Goal: Information Seeking & Learning: Check status

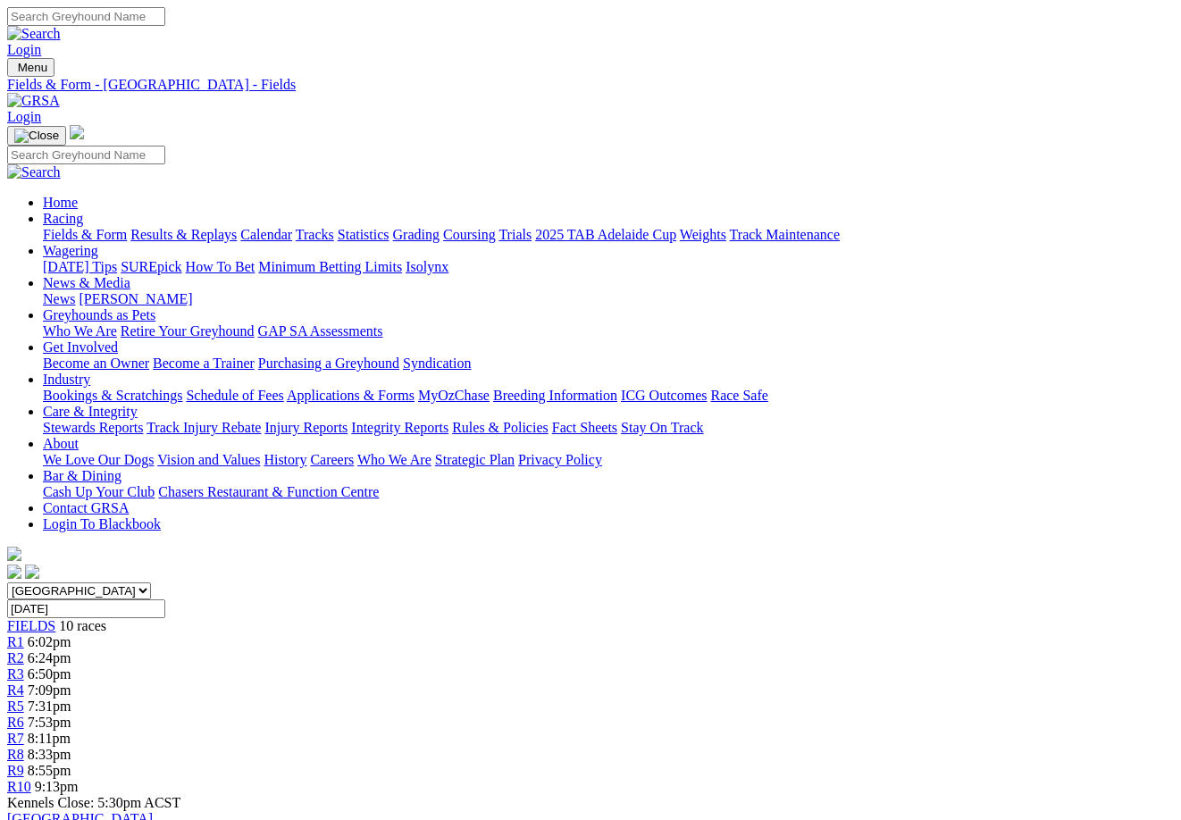
scroll to position [0, 2]
click at [237, 227] on link "Results & Replays" at bounding box center [183, 234] width 106 height 15
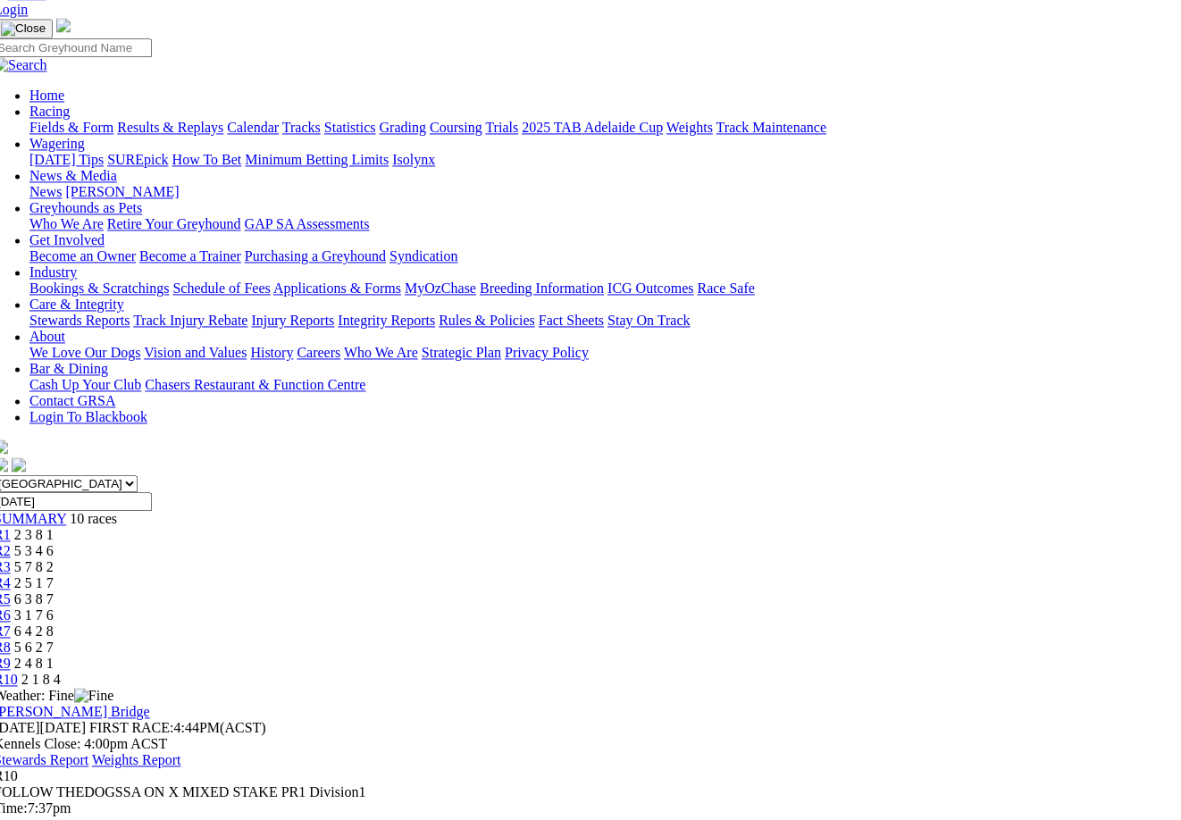
scroll to position [102, 13]
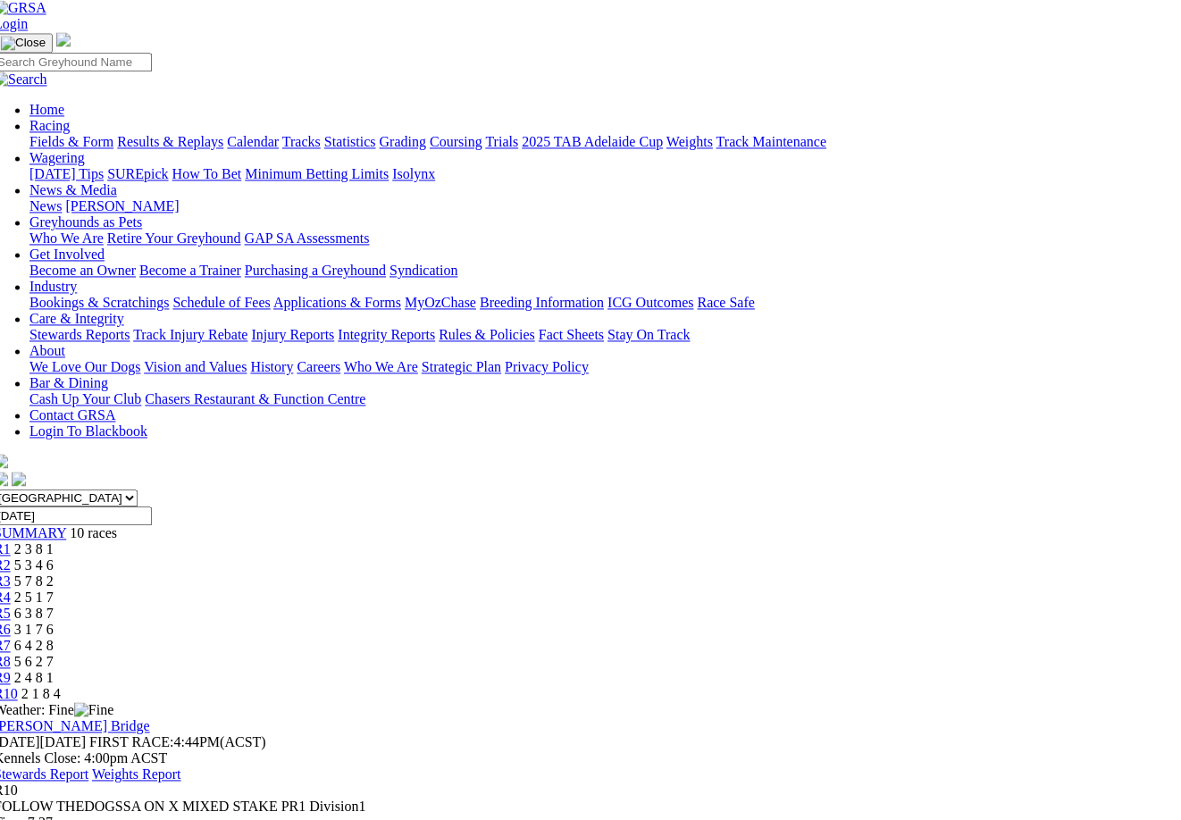
click at [889, 655] on div "R8 5 6 2 7" at bounding box center [577, 663] width 1166 height 16
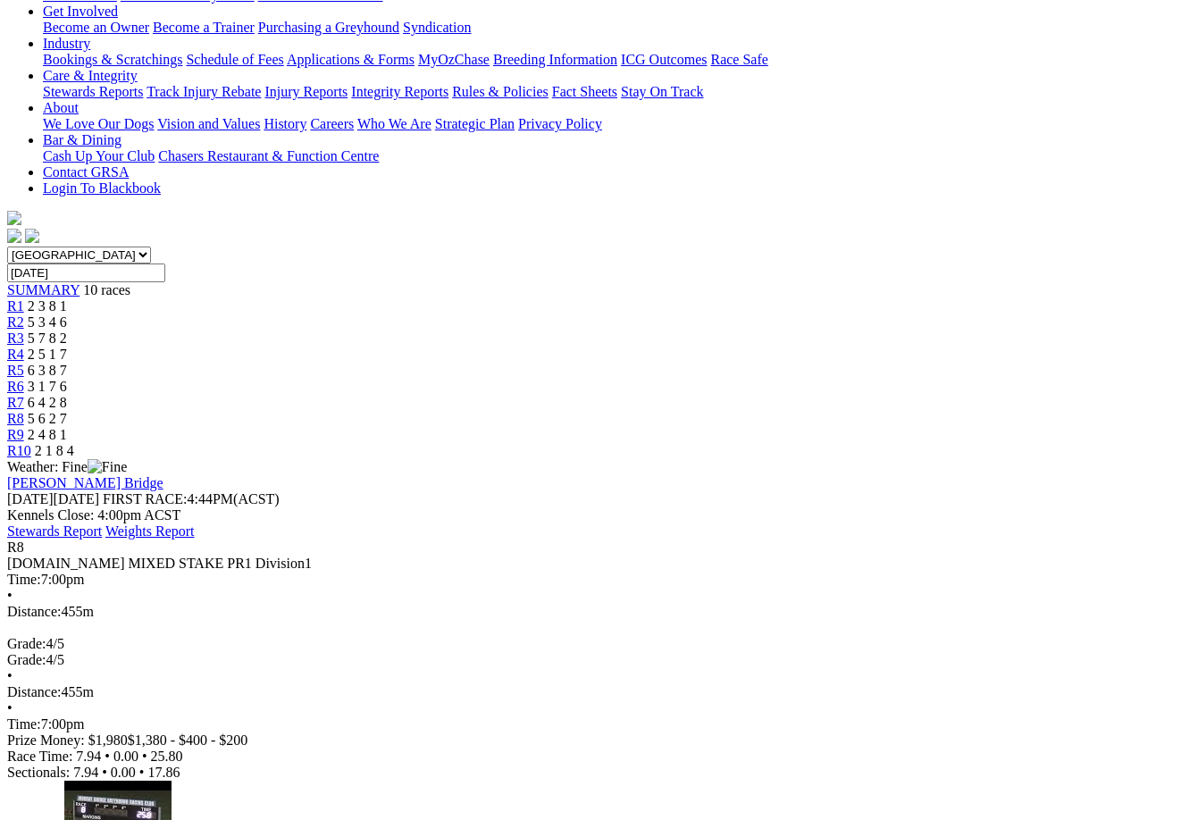
scroll to position [344, 0]
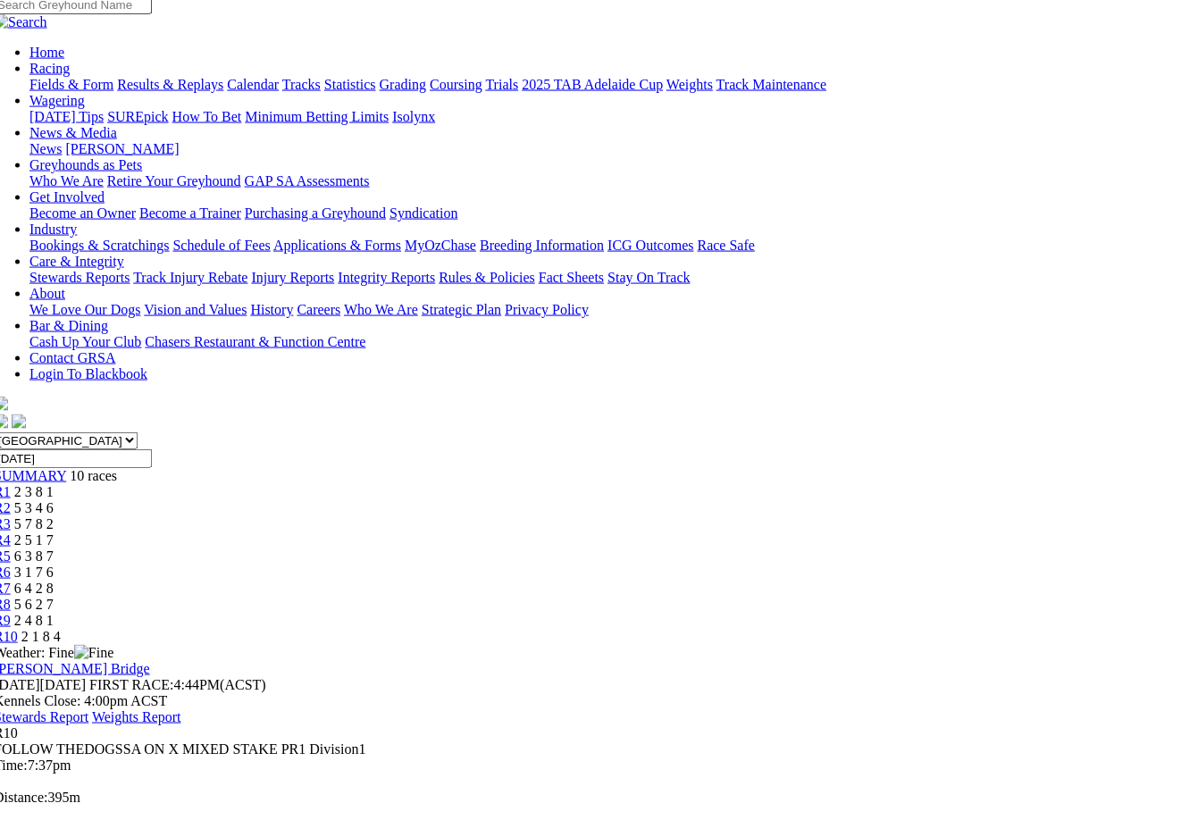
scroll to position [152, 13]
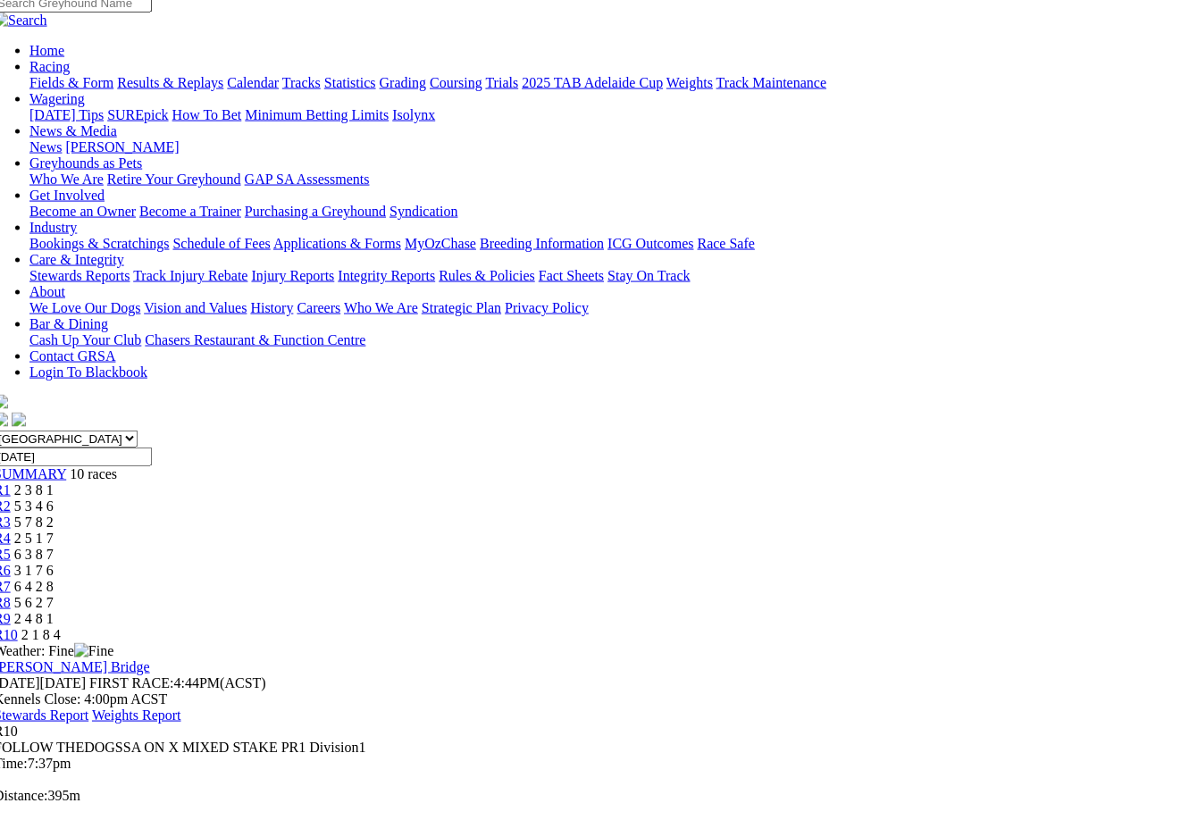
click at [54, 611] on span "2 4 8 1" at bounding box center [33, 618] width 39 height 15
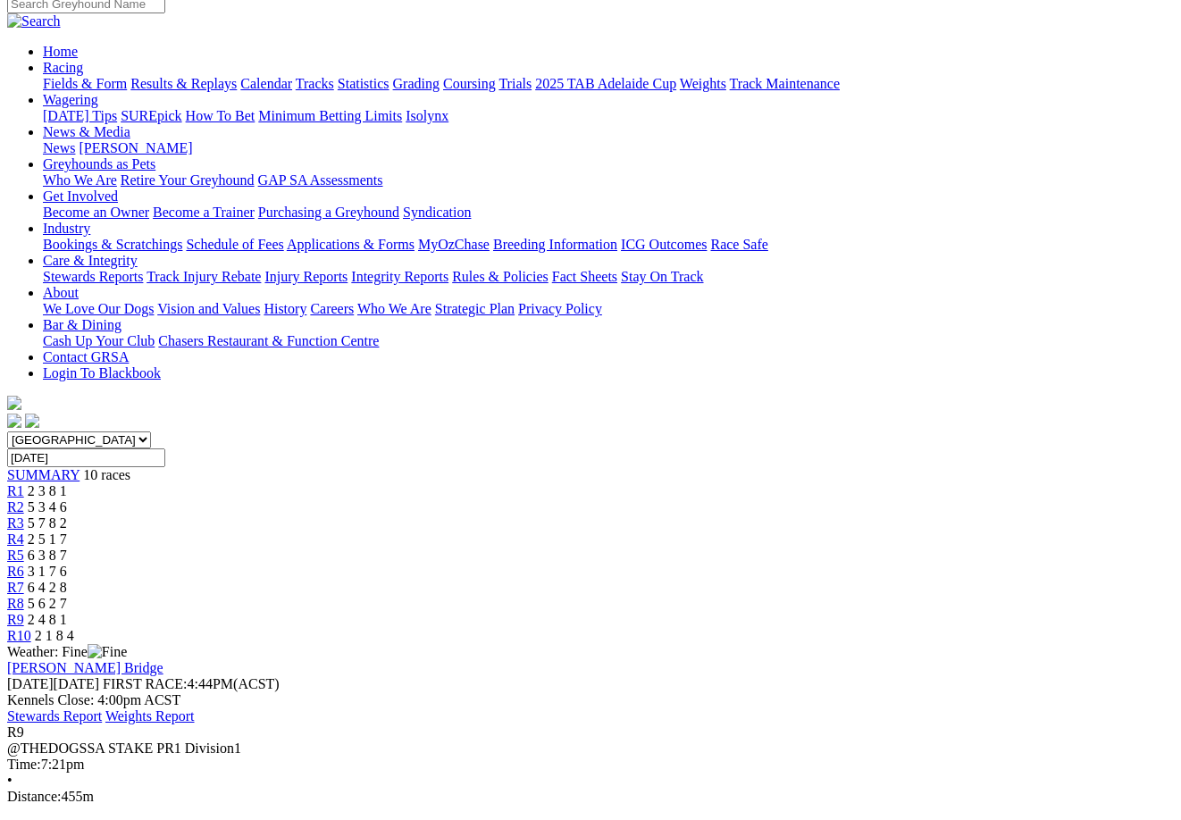
scroll to position [149, 0]
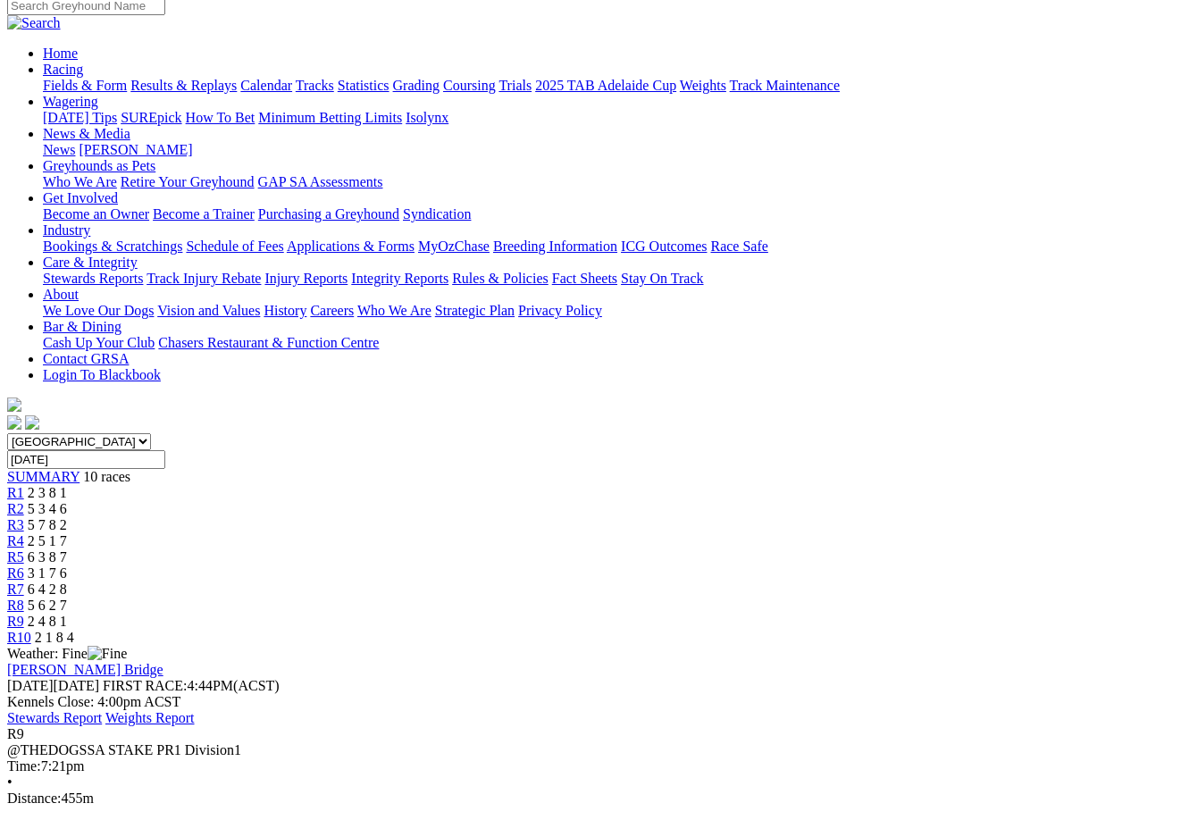
click at [67, 501] on span "5 3 4 6" at bounding box center [47, 508] width 39 height 15
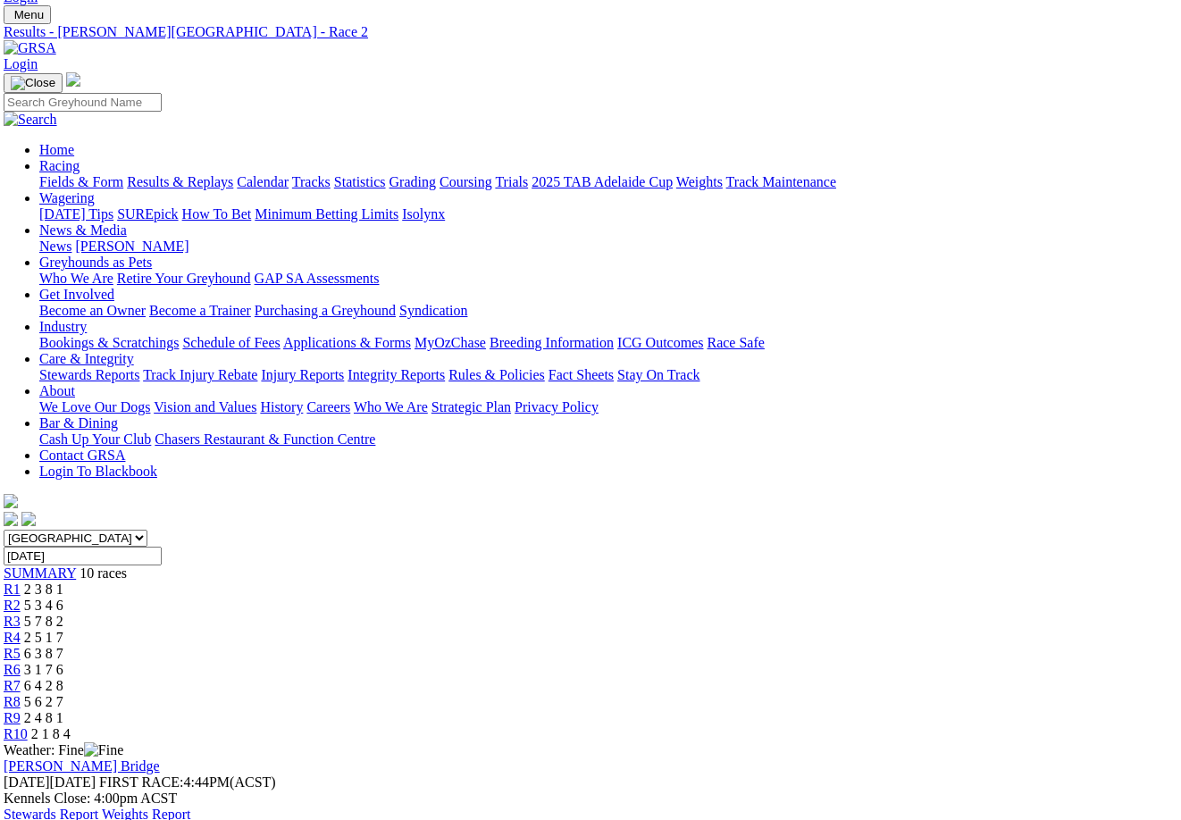
scroll to position [51, 4]
click at [96, 176] on link "Fields & Form" at bounding box center [81, 183] width 84 height 15
